Goal: Feedback & Contribution: Leave review/rating

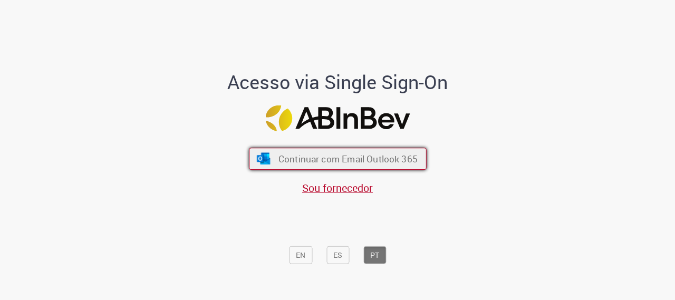
click at [350, 158] on span "Continuar com Email Outlook 365" at bounding box center [347, 159] width 139 height 12
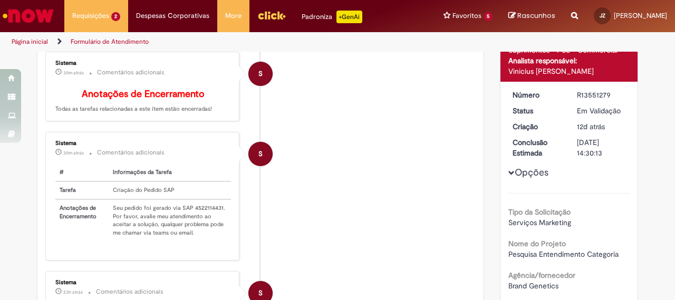
scroll to position [166, 0]
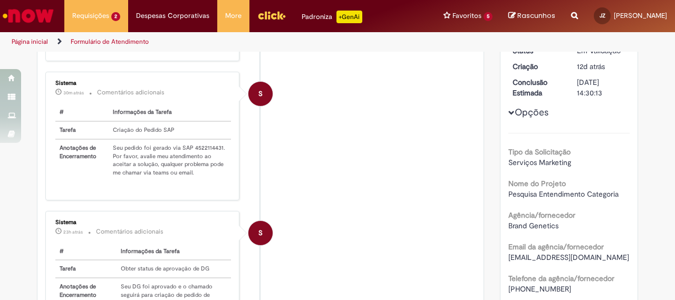
click at [204, 163] on td "Seu pedido foi gerado via SAP 4522114431. Por favor, avalie meu atendimento ao …" at bounding box center [170, 160] width 122 height 42
copy td "4522114431"
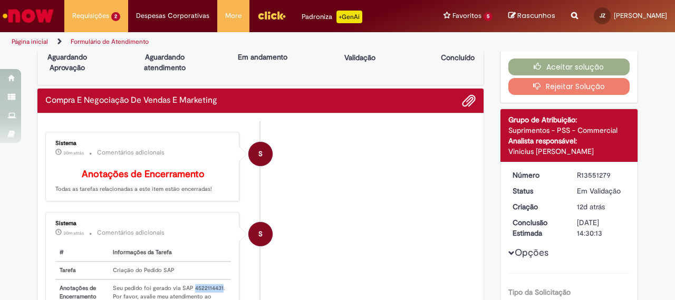
scroll to position [0, 0]
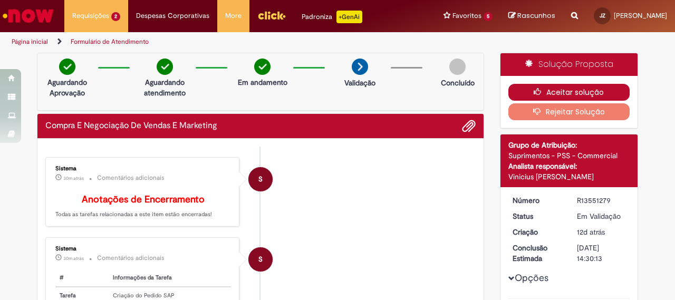
click at [542, 86] on button "Aceitar solução" at bounding box center [570, 92] width 122 height 17
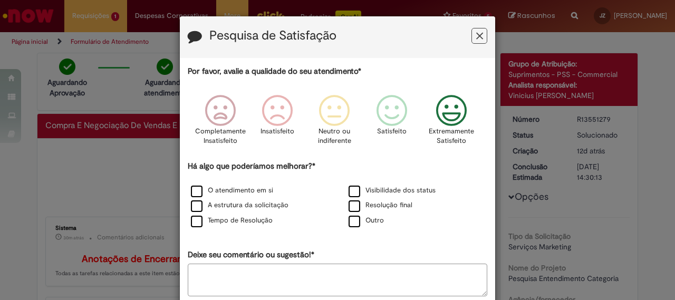
click at [456, 113] on icon "Feedback" at bounding box center [452, 111] width 40 height 32
click at [251, 190] on label "O atendimento em si" at bounding box center [232, 191] width 82 height 10
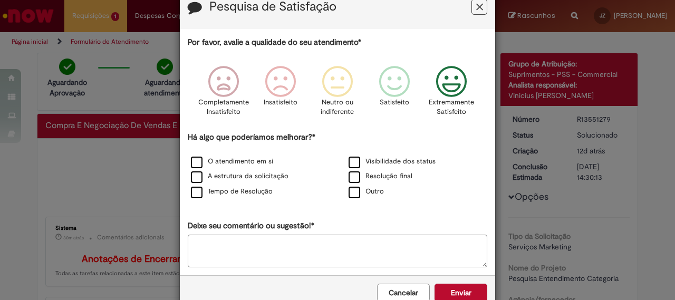
scroll to position [53, 0]
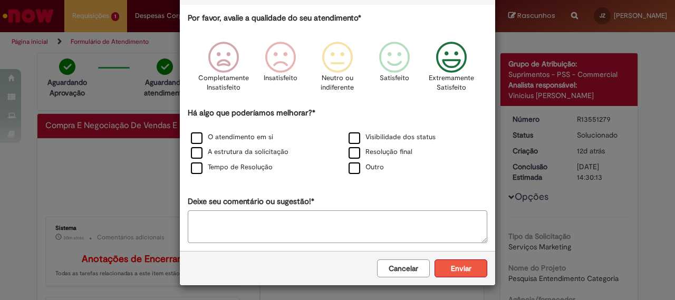
click at [457, 264] on button "Enviar" at bounding box center [461, 269] width 53 height 18
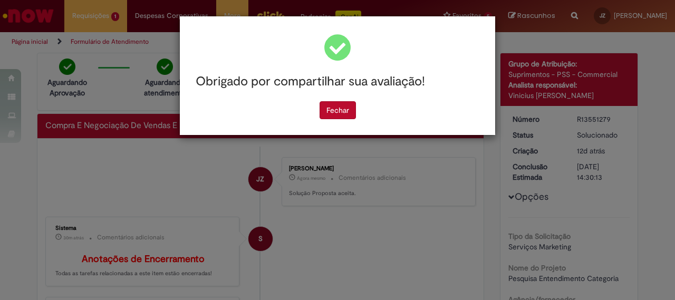
scroll to position [0, 0]
